Goal: Use online tool/utility: Utilize a website feature to perform a specific function

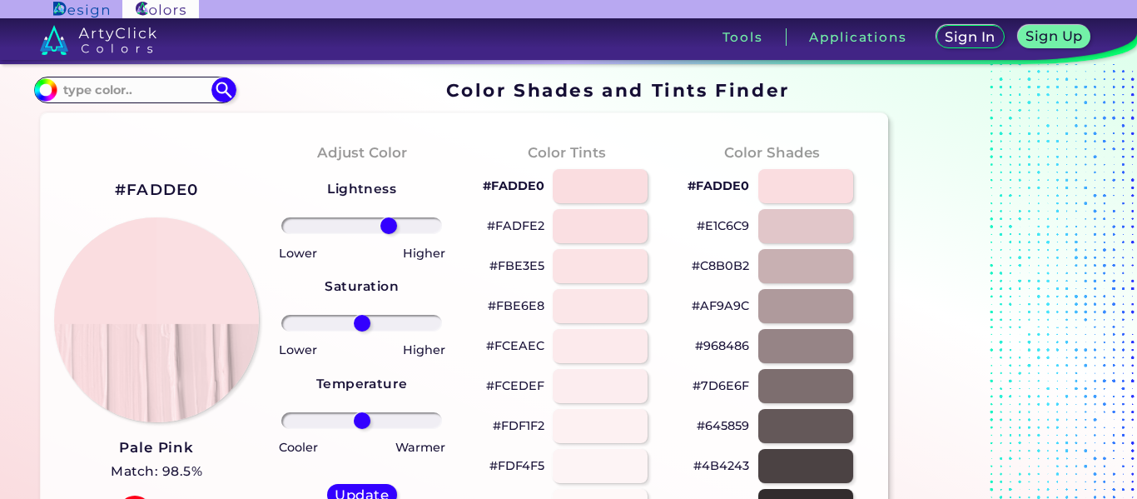
click at [388, 220] on input "range" at bounding box center [361, 225] width 161 height 17
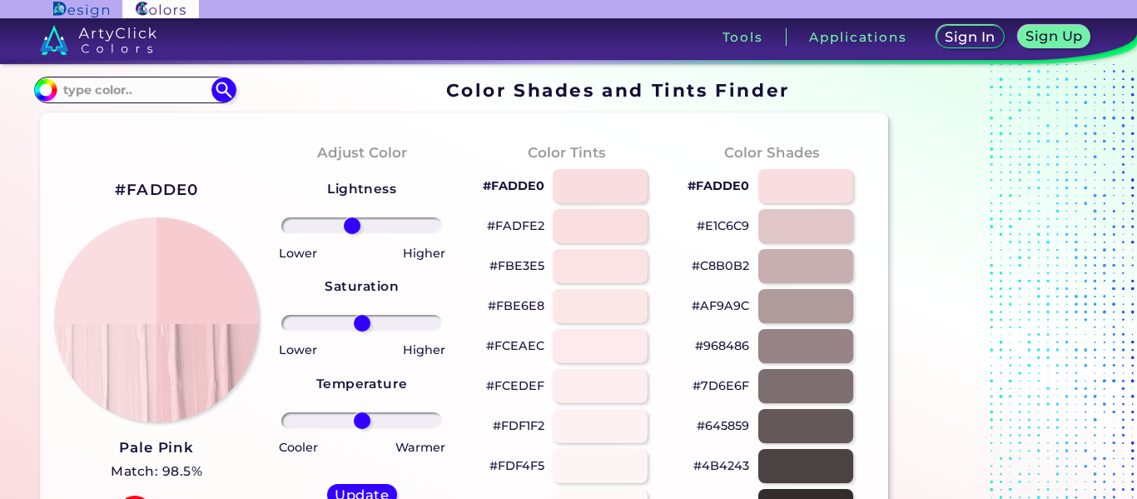
drag, startPoint x: 388, startPoint y: 220, endPoint x: 352, endPoint y: 228, distance: 36.7
type input "-13"
click at [352, 228] on input "range" at bounding box center [361, 225] width 161 height 17
drag, startPoint x: 366, startPoint y: 325, endPoint x: 360, endPoint y: 300, distance: 25.6
type input "-2"
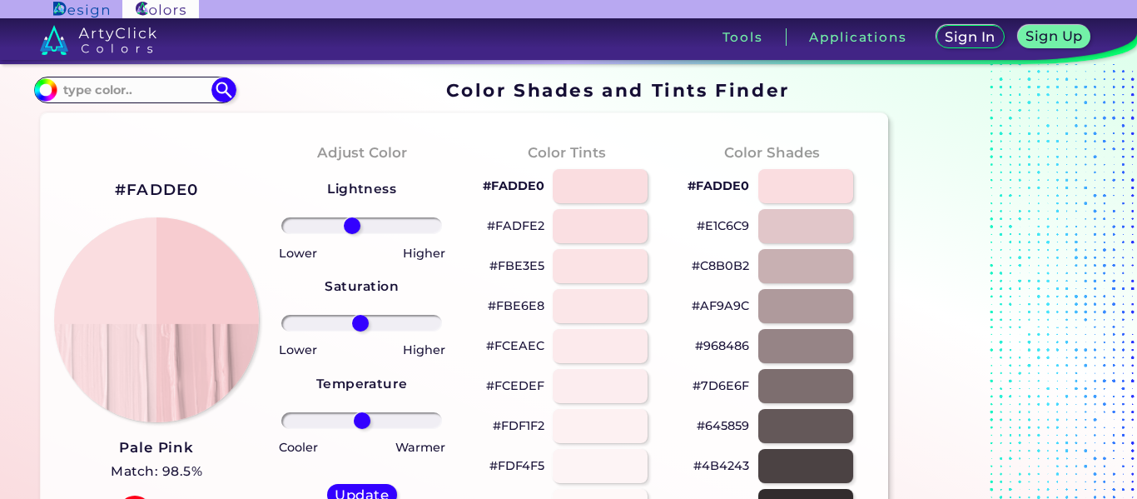
click at [360, 315] on input "range" at bounding box center [361, 323] width 161 height 17
drag, startPoint x: 363, startPoint y: 414, endPoint x: 373, endPoint y: 449, distance: 36.4
type input "16"
click at [373, 429] on input "range" at bounding box center [361, 420] width 161 height 17
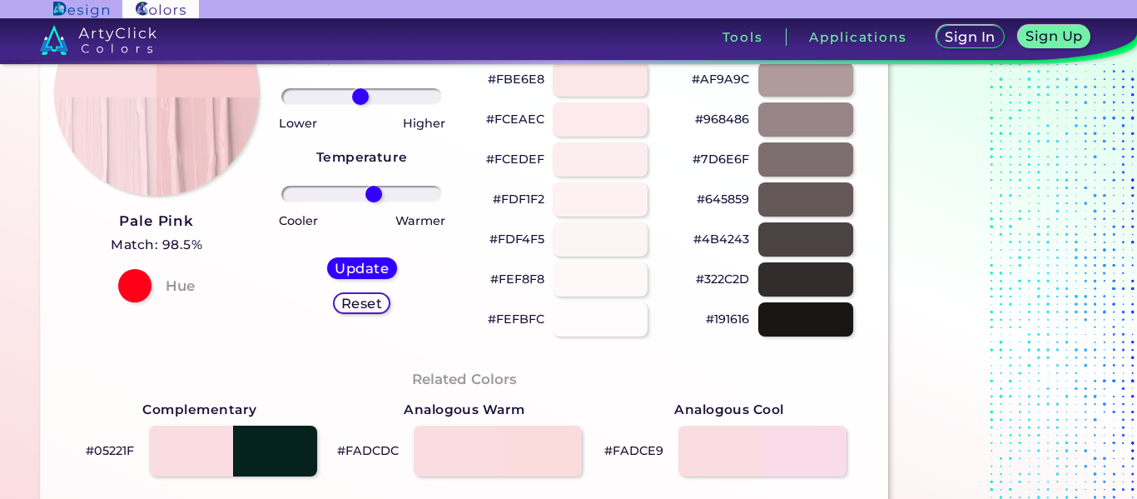
scroll to position [235, 0]
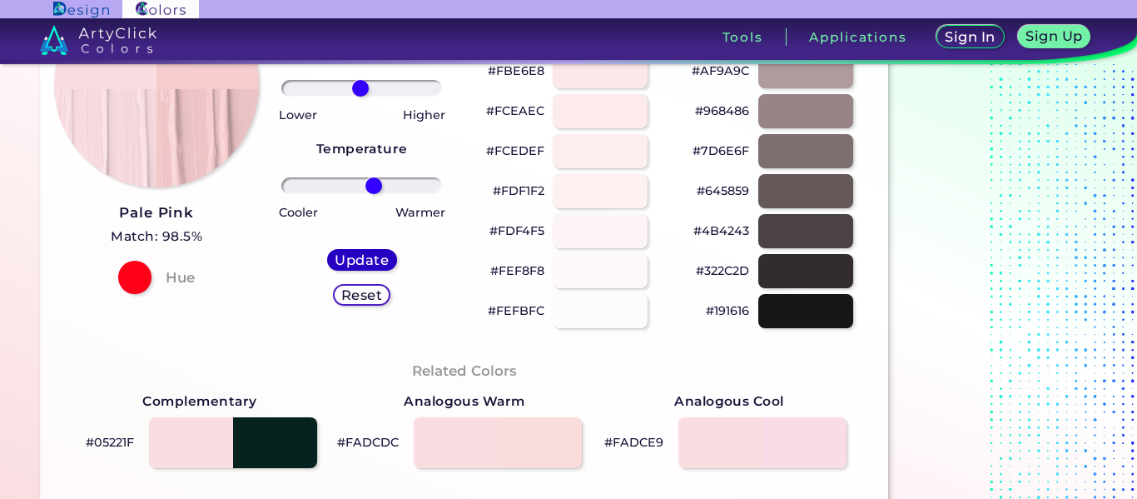
click at [364, 257] on h5 "Update" at bounding box center [361, 259] width 49 height 12
type input "#f7cccf"
type input "0"
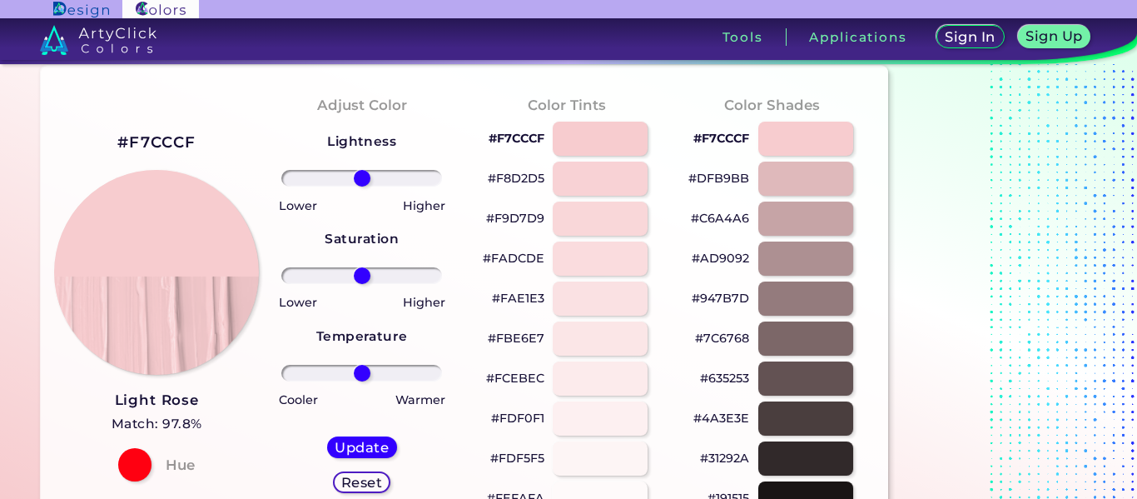
scroll to position [48, 0]
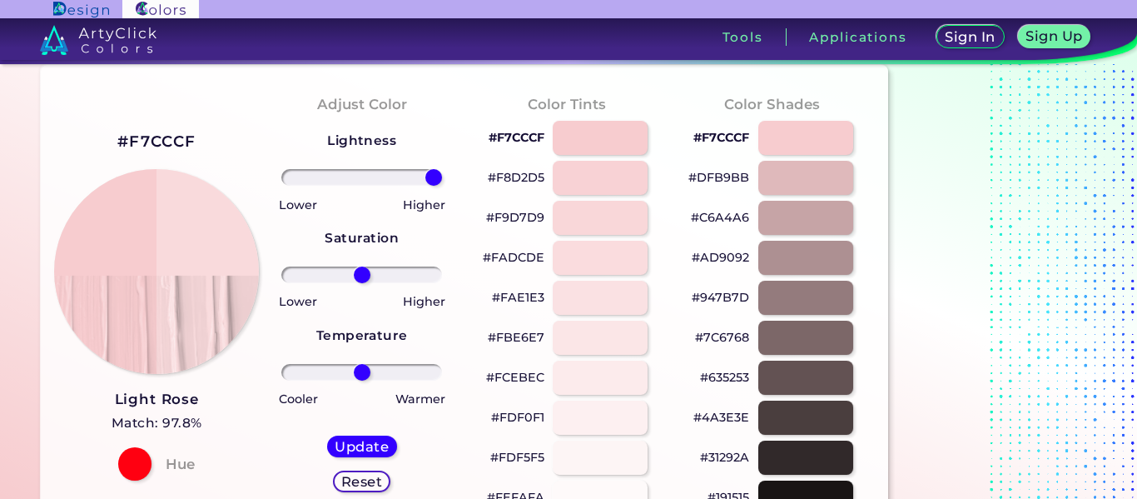
drag, startPoint x: 367, startPoint y: 181, endPoint x: 636, endPoint y: 198, distance: 269.3
type input "100"
click at [442, 186] on input "range" at bounding box center [361, 177] width 161 height 17
click at [368, 439] on h5 "Update" at bounding box center [361, 445] width 49 height 12
type input "#f9dadc"
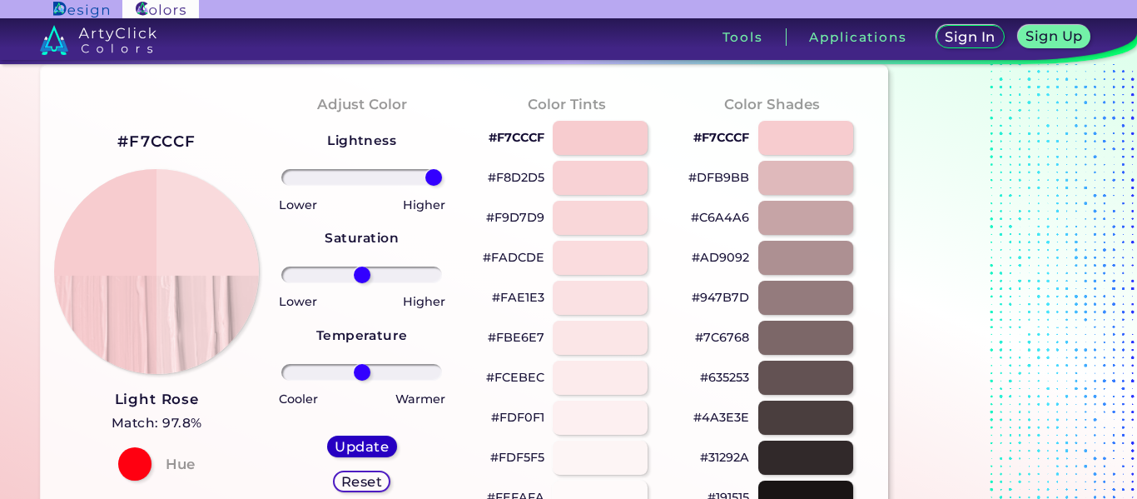
type input "0"
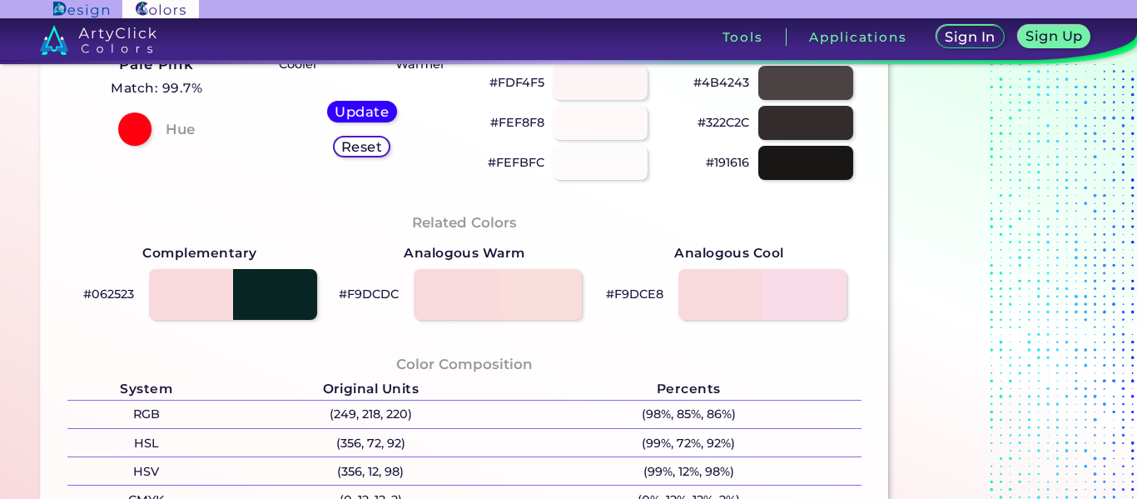
scroll to position [140, 0]
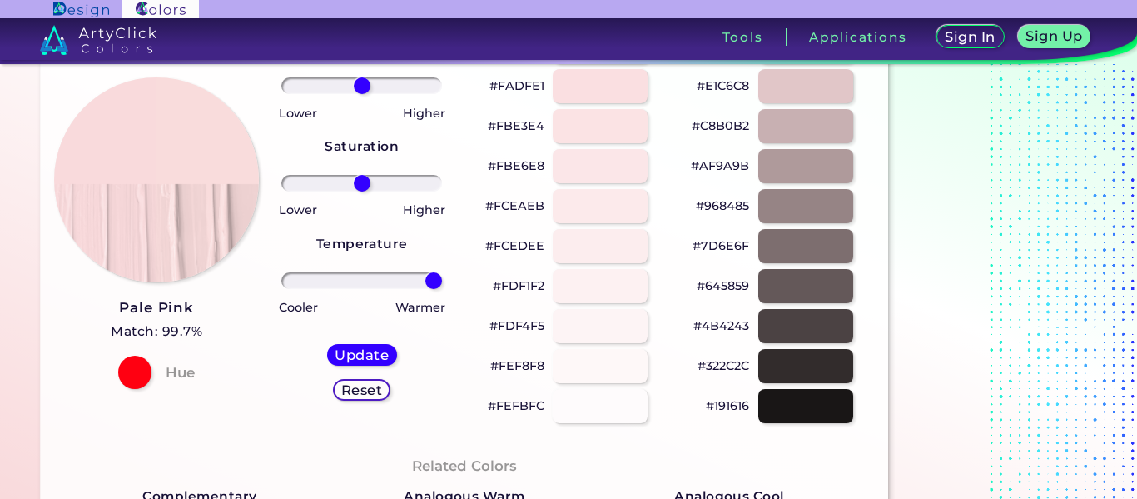
drag, startPoint x: 359, startPoint y: 279, endPoint x: 672, endPoint y: 284, distance: 313.0
type input "100"
click at [442, 284] on input "range" at bounding box center [361, 280] width 161 height 17
drag, startPoint x: 363, startPoint y: 181, endPoint x: 495, endPoint y: 187, distance: 132.5
type input "100"
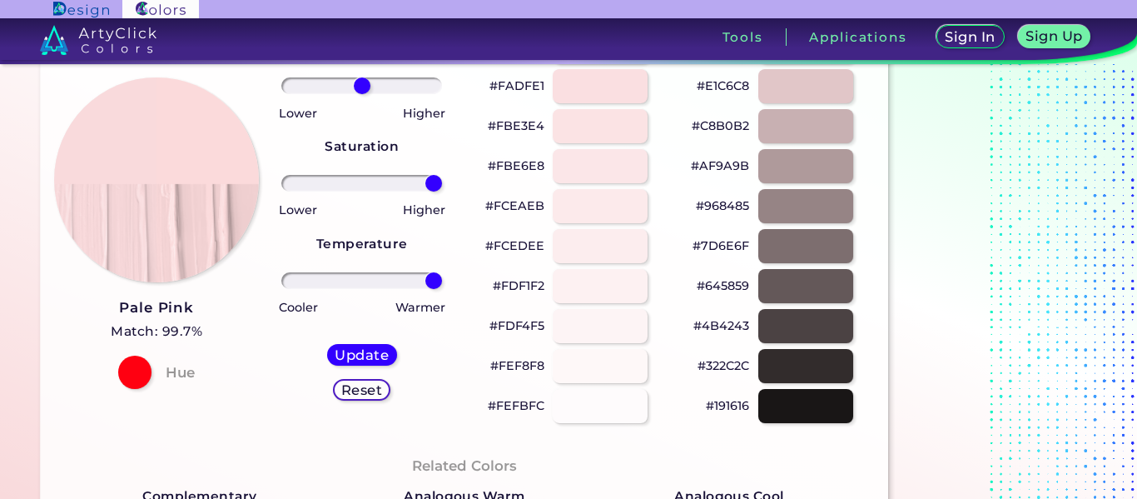
click at [442, 187] on input "range" at bounding box center [361, 183] width 161 height 17
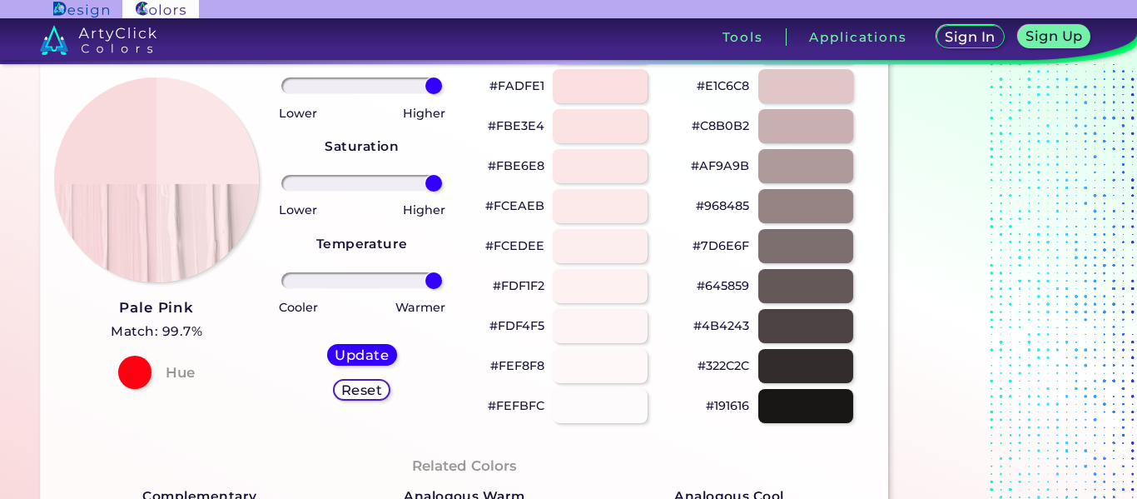
drag, startPoint x: 359, startPoint y: 77, endPoint x: 505, endPoint y: 87, distance: 146.8
click at [442, 87] on input "range" at bounding box center [361, 85] width 161 height 17
click at [360, 392] on h5 "Reset" at bounding box center [361, 390] width 37 height 12
type input "0"
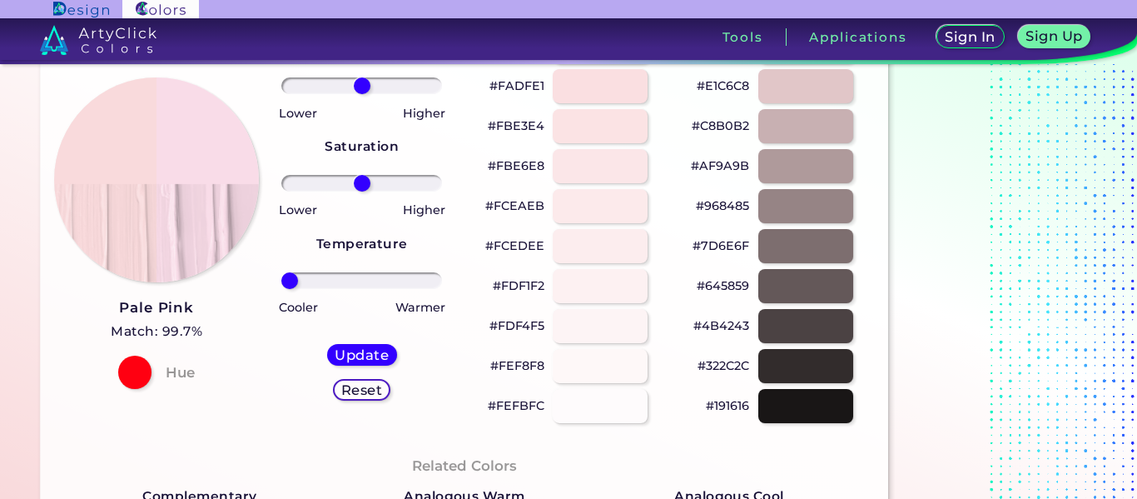
drag, startPoint x: 363, startPoint y: 281, endPoint x: 153, endPoint y: 260, distance: 210.8
type input "-100"
click at [281, 272] on input "range" at bounding box center [361, 280] width 161 height 17
drag, startPoint x: 359, startPoint y: 191, endPoint x: 236, endPoint y: 179, distance: 122.9
type input "-100"
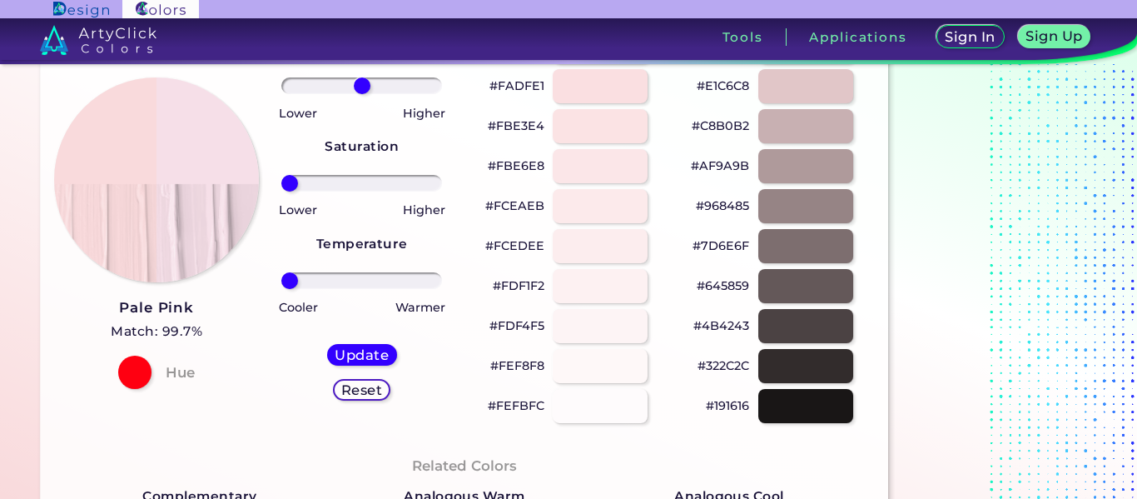
click at [281, 179] on input "range" at bounding box center [361, 183] width 161 height 17
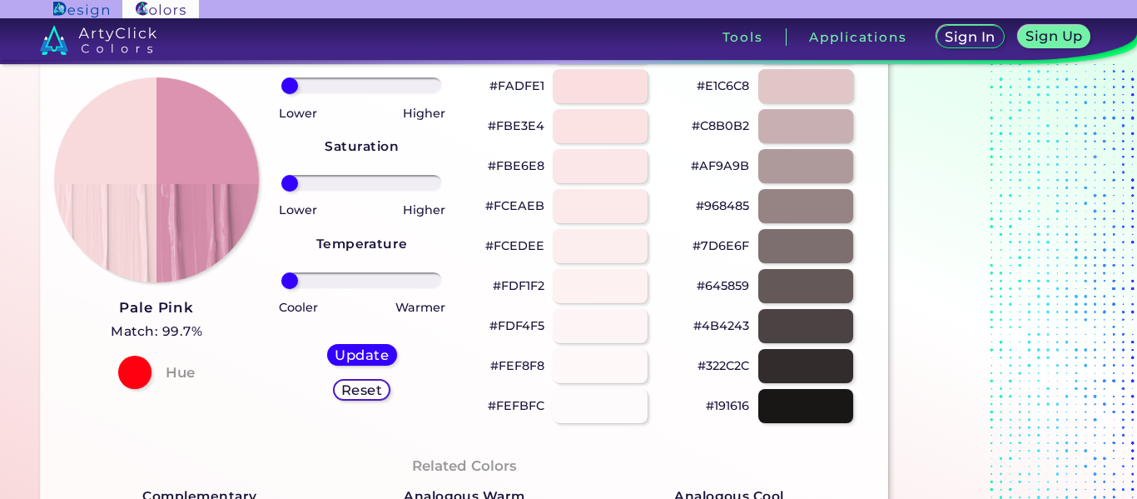
drag, startPoint x: 357, startPoint y: 80, endPoint x: 262, endPoint y: 91, distance: 95.5
type input "-100"
click at [281, 91] on input "range" at bounding box center [361, 85] width 161 height 17
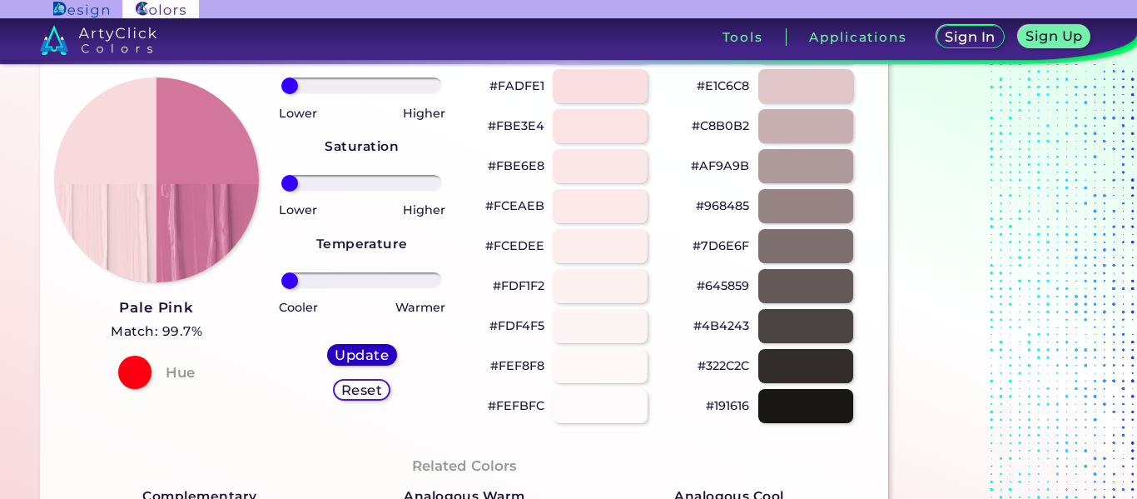
click at [368, 348] on h5 "Update" at bounding box center [361, 354] width 49 height 12
type input "#d2769b"
type input "0"
